Goal: Transaction & Acquisition: Purchase product/service

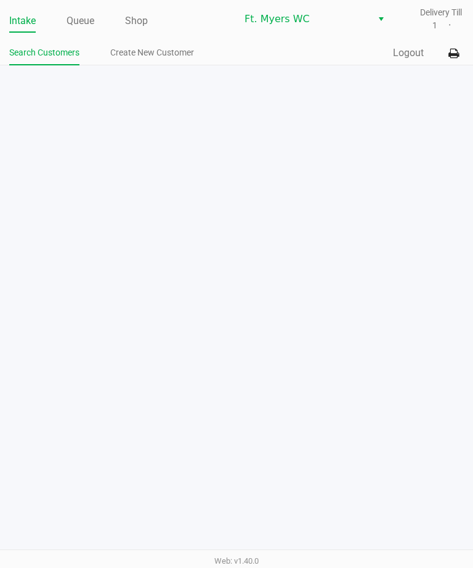
scroll to position [0, 4]
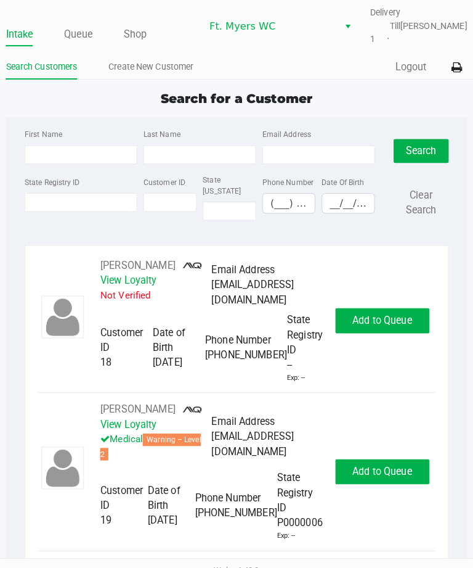
click at [67, 41] on link "Queue" at bounding box center [81, 33] width 28 height 17
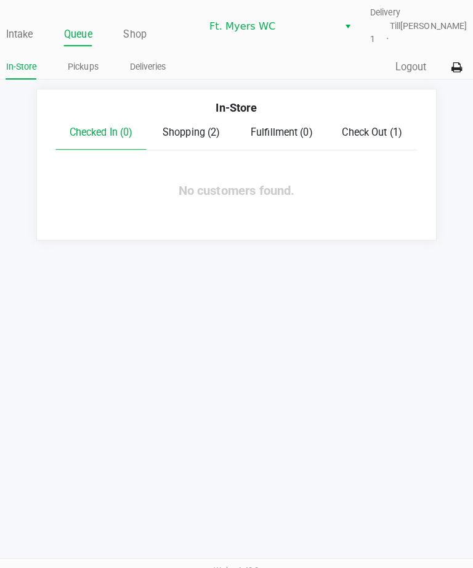
click at [142, 72] on link "Deliveries" at bounding box center [149, 65] width 36 height 15
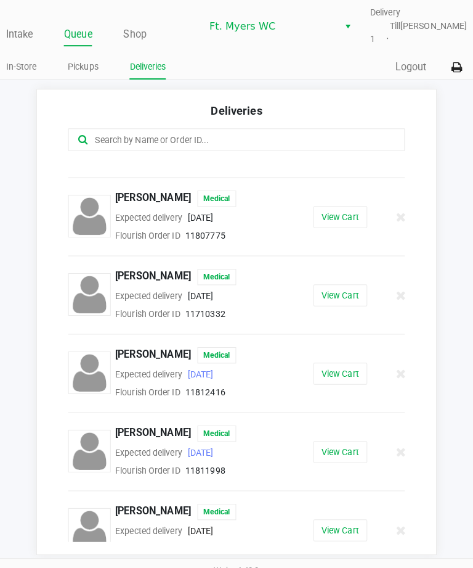
scroll to position [53, 0]
click at [333, 379] on button "View Cart" at bounding box center [338, 368] width 53 height 22
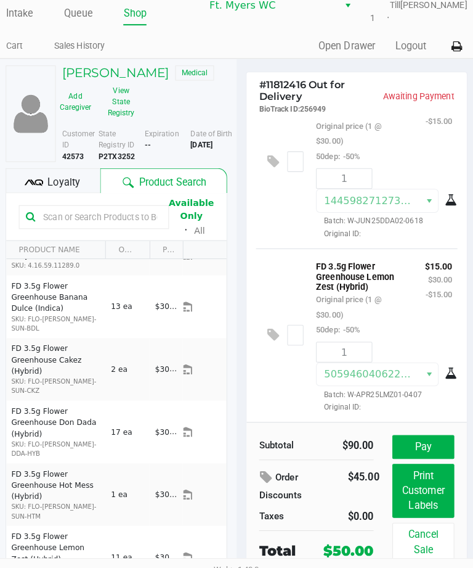
scroll to position [231, 0]
click at [405, 441] on button "Pay" at bounding box center [420, 439] width 61 height 23
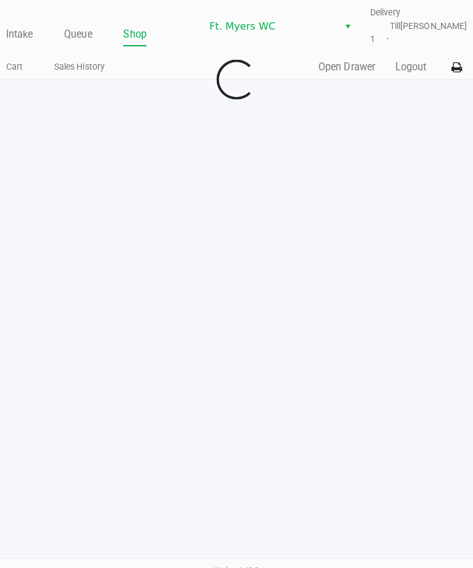
scroll to position [9, 0]
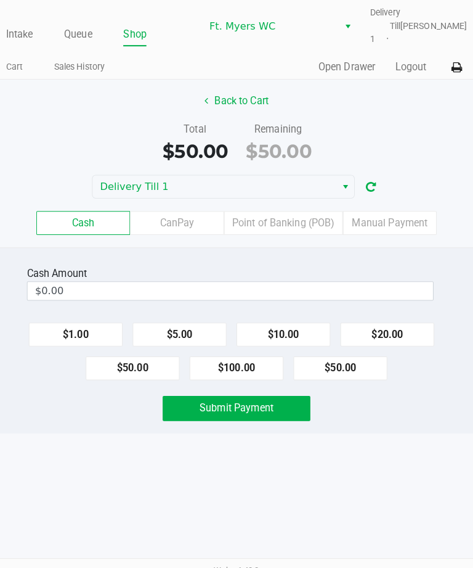
click at [327, 355] on button "$50.00" at bounding box center [339, 362] width 92 height 23
type input "$50.00"
click at [237, 396] on span "Submit Payment" at bounding box center [236, 402] width 73 height 12
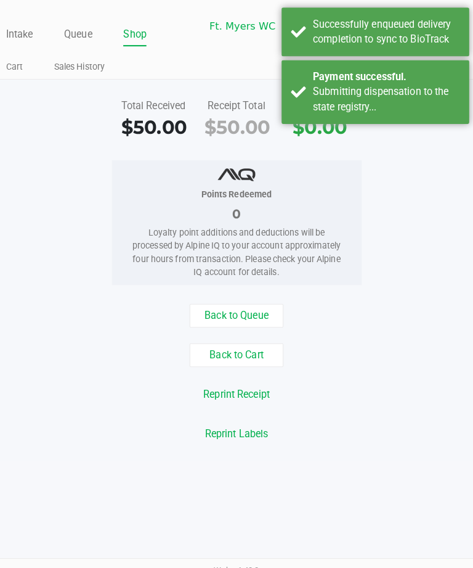
click at [220, 314] on button "Back to Queue" at bounding box center [236, 310] width 92 height 23
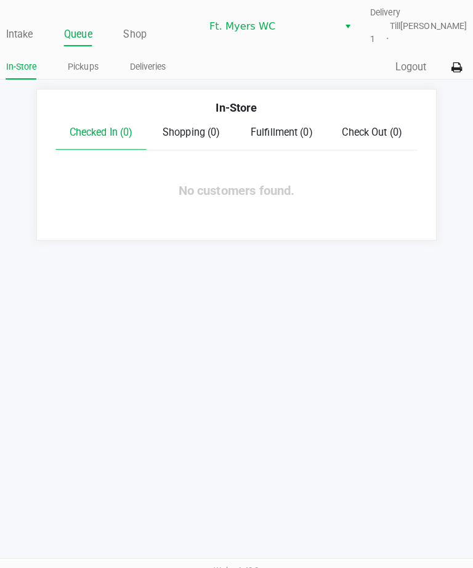
click at [75, 25] on link "Queue" at bounding box center [81, 33] width 28 height 17
click at [141, 62] on link "Deliveries" at bounding box center [149, 65] width 36 height 15
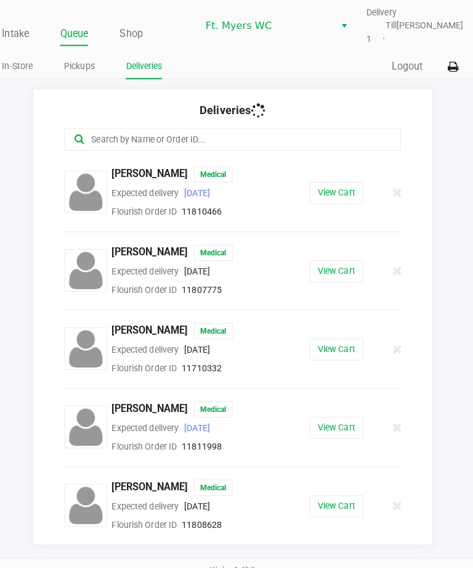
scroll to position [40, 0]
